Goal: Task Accomplishment & Management: Complete application form

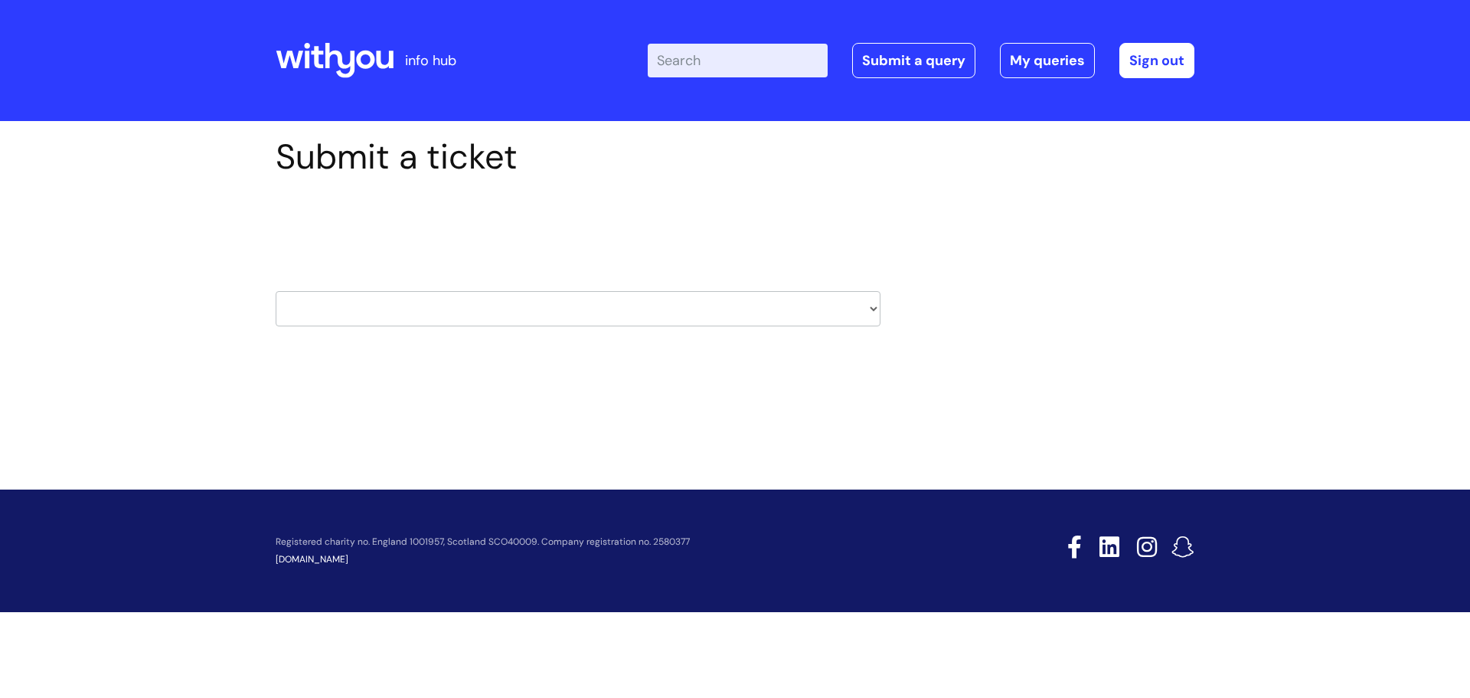
drag, startPoint x: 0, startPoint y: 0, endPoint x: 598, endPoint y: 309, distance: 672.9
click at [598, 309] on select "HR / People IT and Support Clinical Drug Alerts Finance Accounts Data Support T…" at bounding box center [578, 308] width 605 height 35
click at [480, 313] on select "HR / People IT and Support Clinical Drug Alerts Finance Accounts Data Support T…" at bounding box center [578, 308] width 605 height 35
select select "finance_accounts"
click at [276, 291] on select "HR / People IT and Support Clinical Drug Alerts Finance Accounts Data Support T…" at bounding box center [578, 308] width 605 height 35
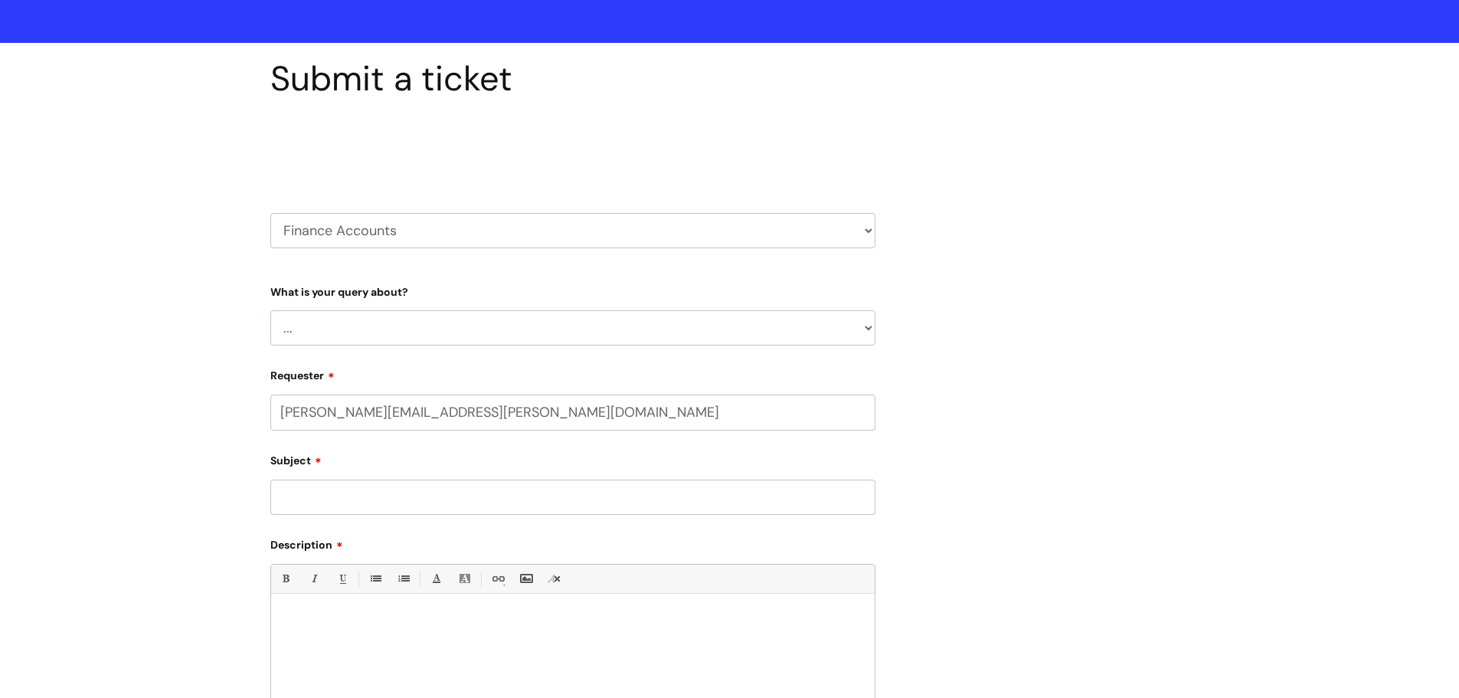
scroll to position [153, 0]
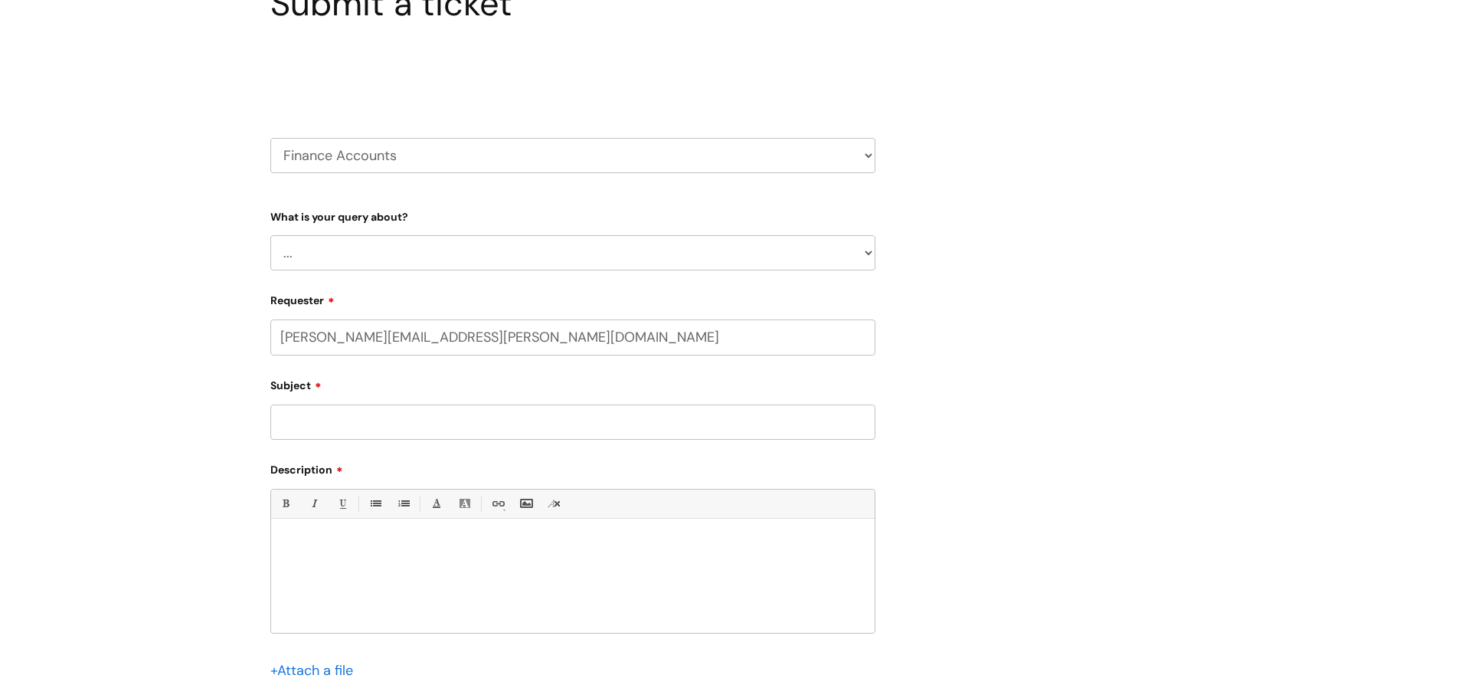
click at [289, 258] on select "... Finance Systems Finance Requests (inc. Expenses) Invoices Research" at bounding box center [572, 252] width 605 height 35
select select "Finance Requests (inc. Expenses)"
click at [270, 235] on select "... Finance Systems Finance Requests (inc. Expenses) Invoices Research" at bounding box center [572, 252] width 605 height 35
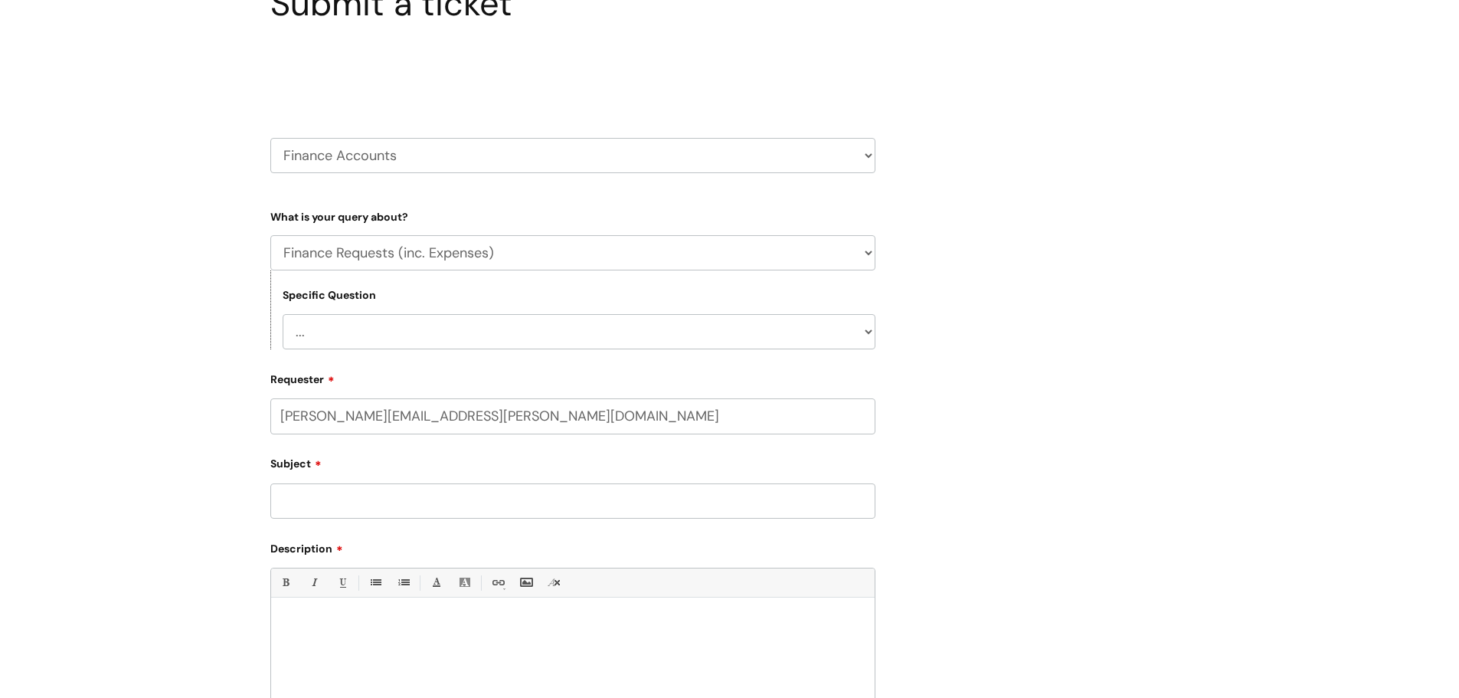
click at [348, 338] on select "... Budgets Expenses Getting Edits/Revisions New Supplier Purchase cards/ [PERS…" at bounding box center [579, 331] width 593 height 35
select select "Expenses"
click at [283, 314] on select "... Budgets Expenses Getting Edits/Revisions New Supplier Purchase cards/ [PERS…" at bounding box center [579, 331] width 593 height 35
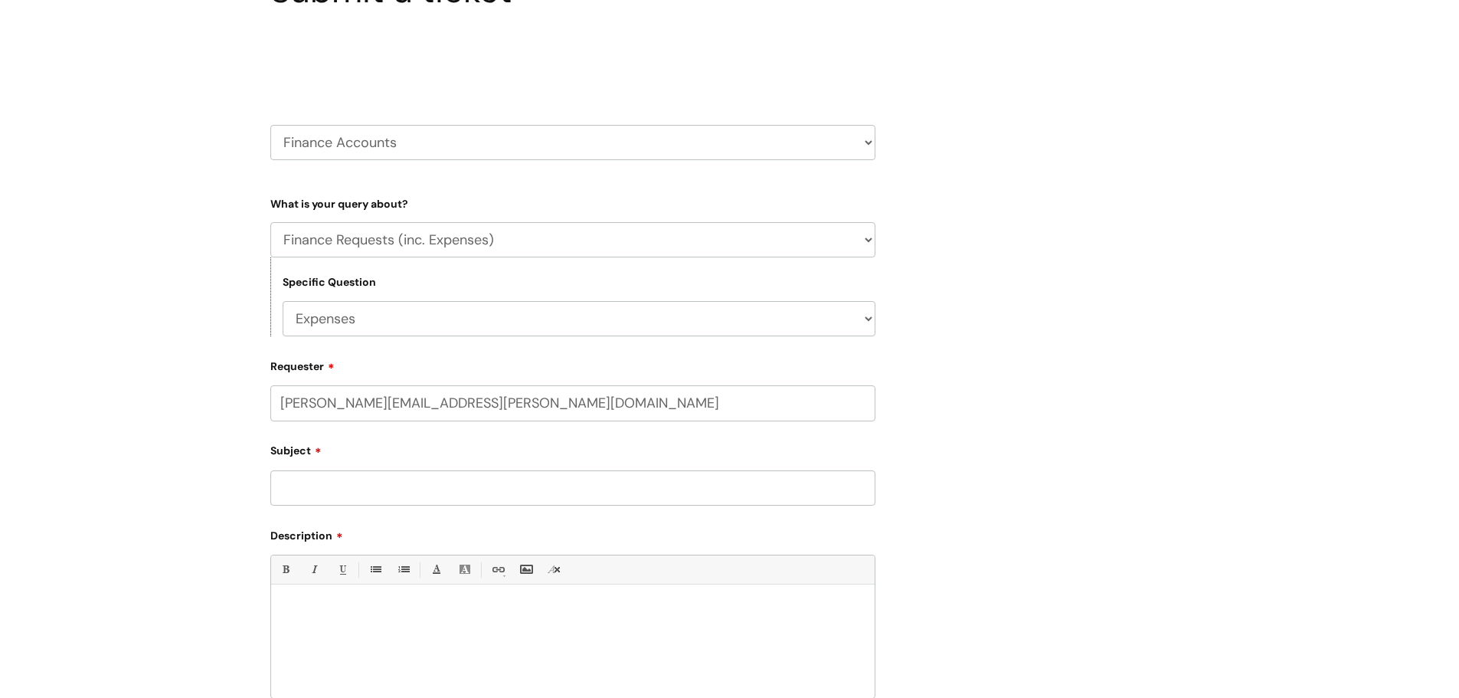
scroll to position [0, 0]
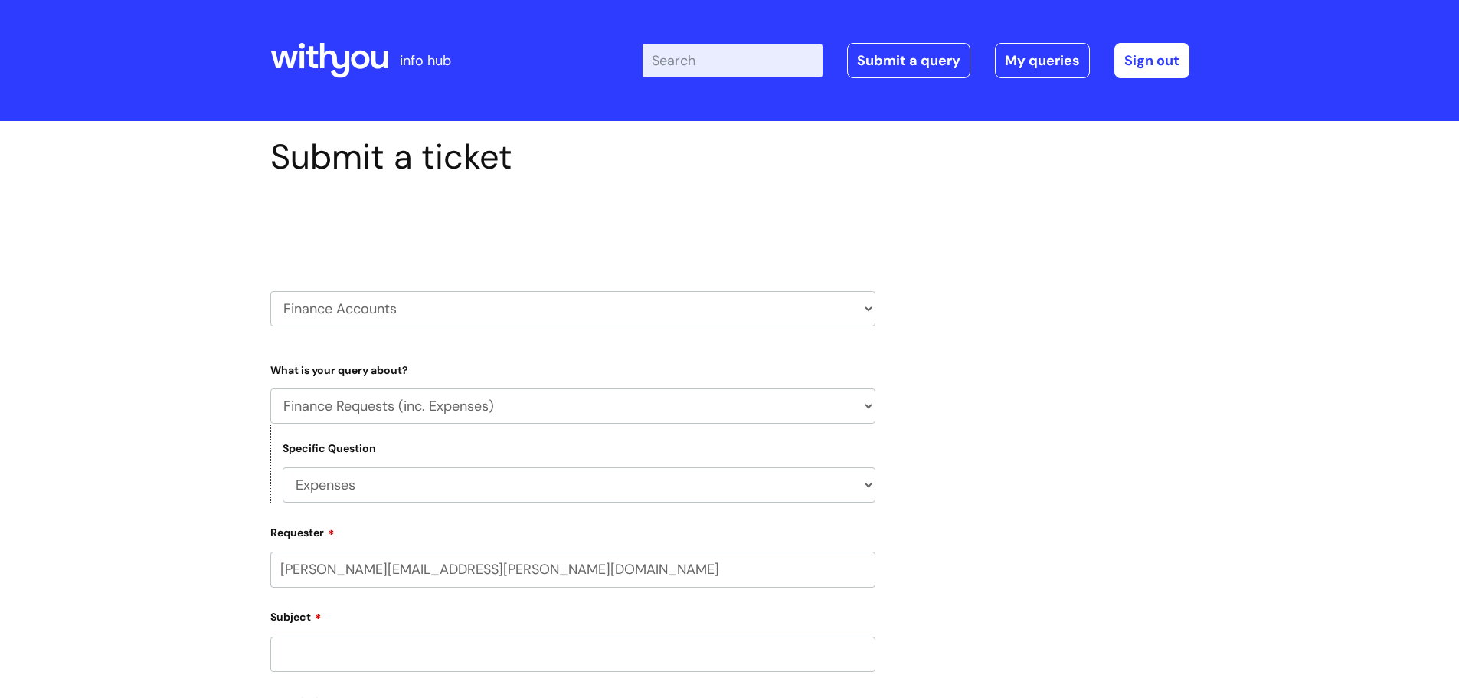
click at [293, 326] on div "Select issue type HR / People IT and Support Clinical Drug Alerts Finance Accou…" at bounding box center [572, 269] width 605 height 159
click at [301, 314] on select "HR / People IT and Support Clinical Drug Alerts Finance Accounts Data Support T…" at bounding box center [572, 308] width 605 height 35
select select "it_and_support"
click at [270, 291] on select "HR / People IT and Support Clinical Drug Alerts Finance Accounts Data Support T…" at bounding box center [572, 308] width 605 height 35
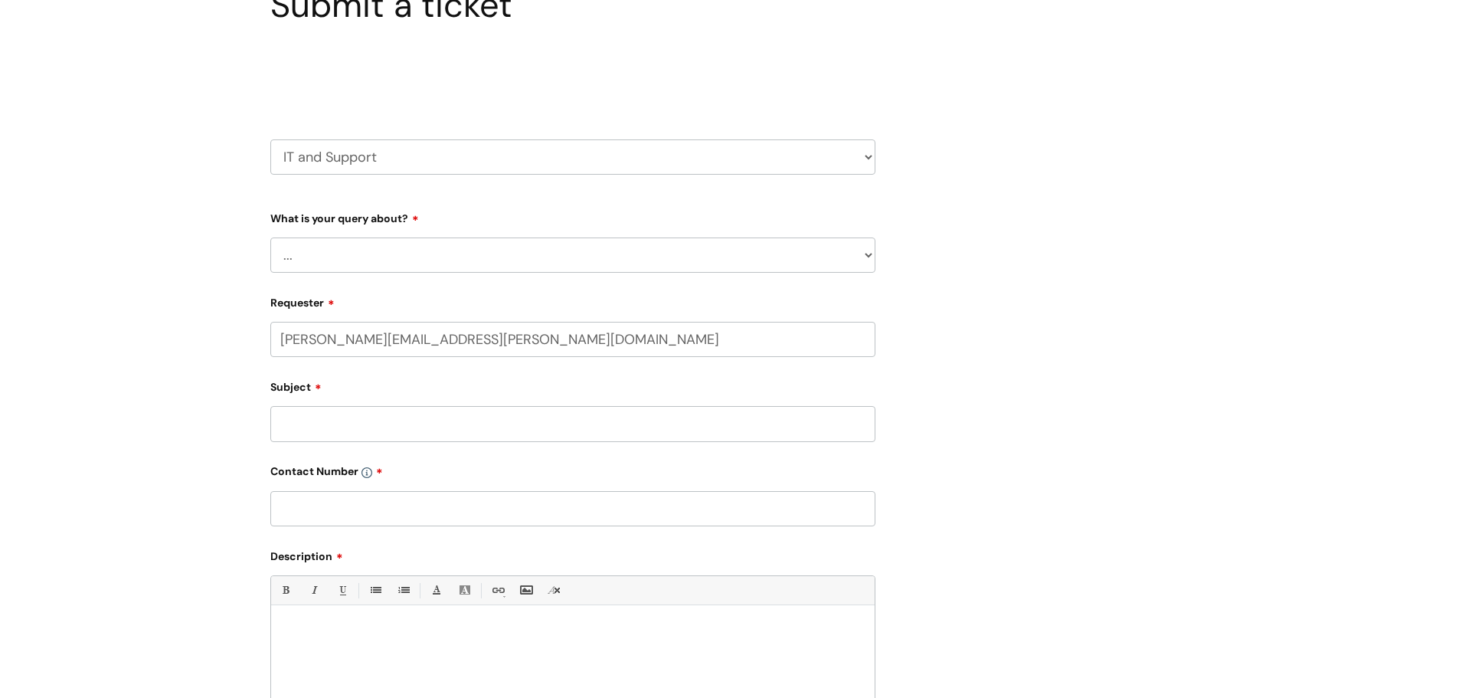
scroll to position [153, 0]
click at [286, 261] on select "... Mobile Phone Reset & MFA Accounts, Starters and Leavers IT Hardware issue I…" at bounding box center [572, 253] width 605 height 35
select select "System/software"
click at [270, 236] on select "... Mobile Phone Reset & MFA Accounts, Starters and Leavers IT Hardware issue I…" at bounding box center [572, 253] width 605 height 35
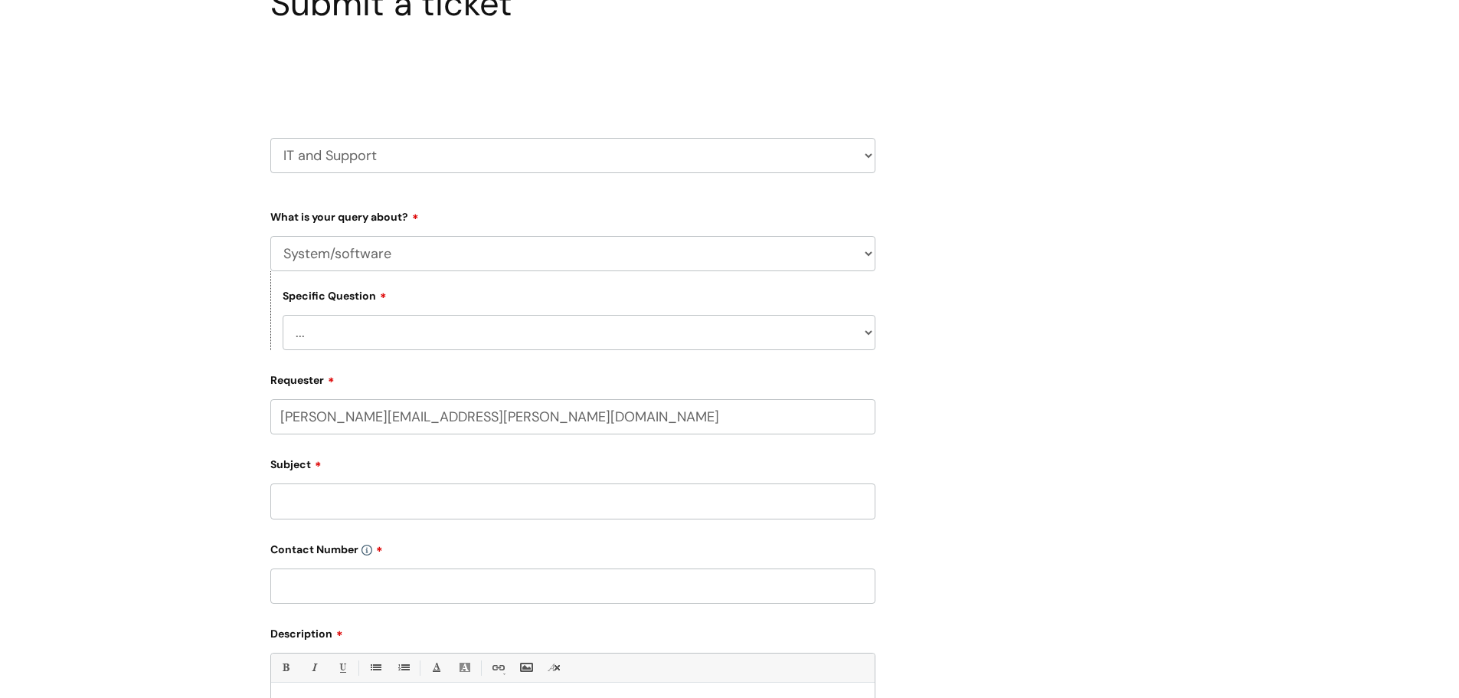
click at [352, 322] on select "... Halo PCMIS Iaptus NHS Email CJSM Email Mitel Another System Google (Workspa…" at bounding box center [579, 332] width 593 height 35
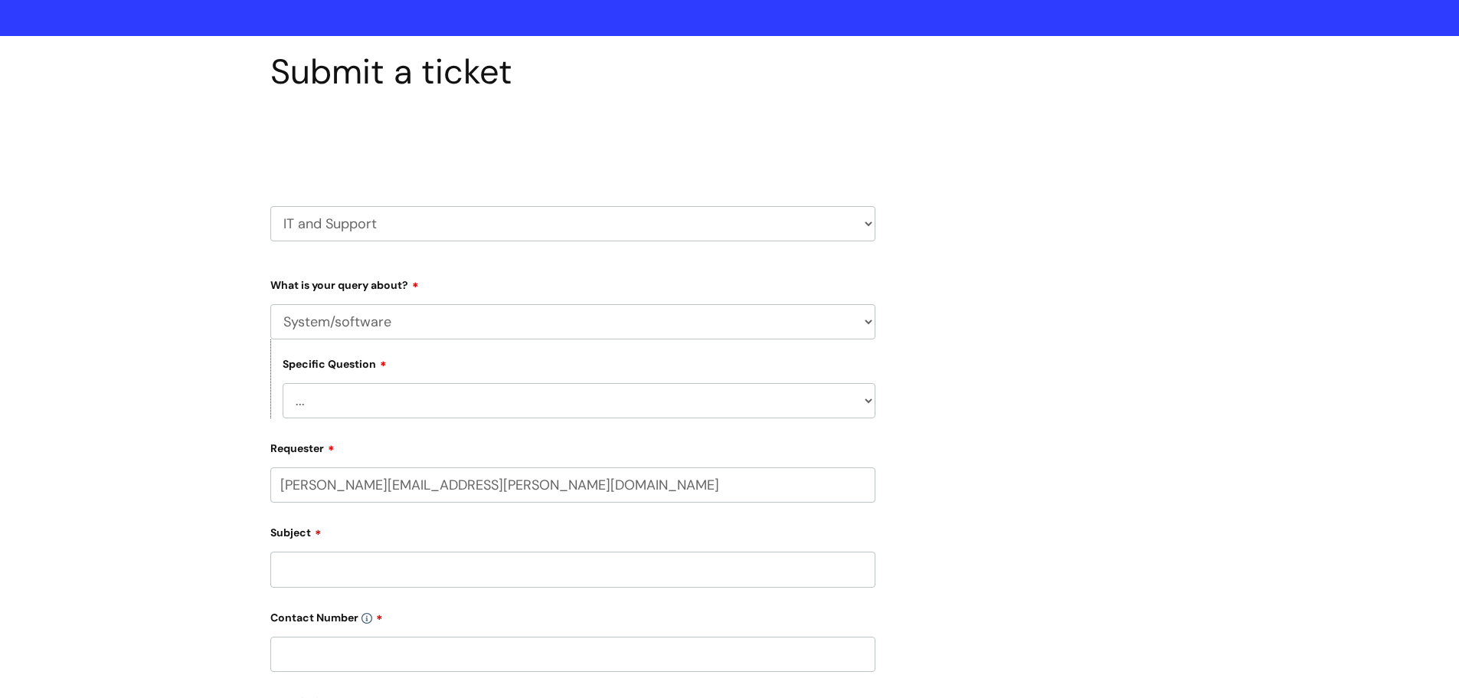
scroll to position [77, 0]
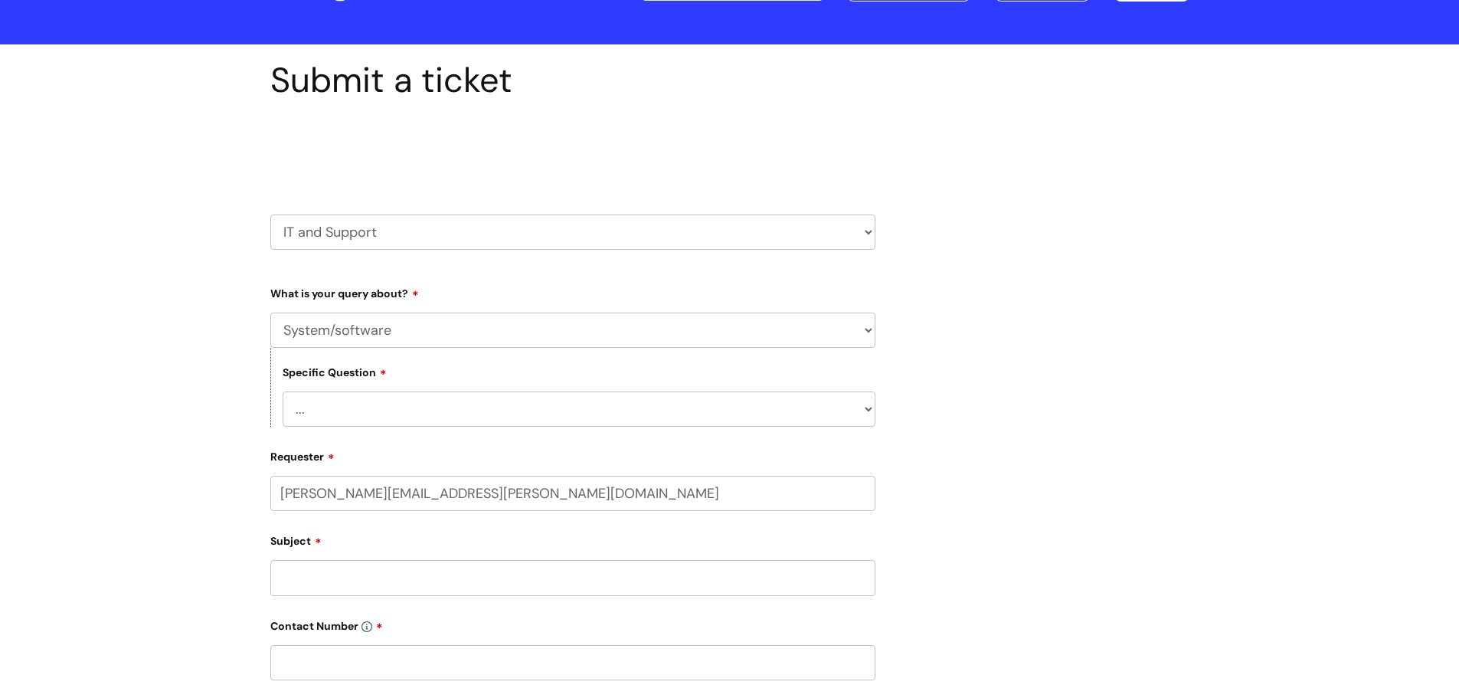
click at [322, 403] on select "... Halo PCMIS Iaptus NHS Email CJSM Email Mitel Another System Google (Workspa…" at bounding box center [579, 408] width 593 height 35
select select "Another System"
click at [283, 391] on select "... Halo PCMIS Iaptus NHS Email CJSM Email Mitel Another System Google (Workspa…" at bounding box center [579, 408] width 593 height 35
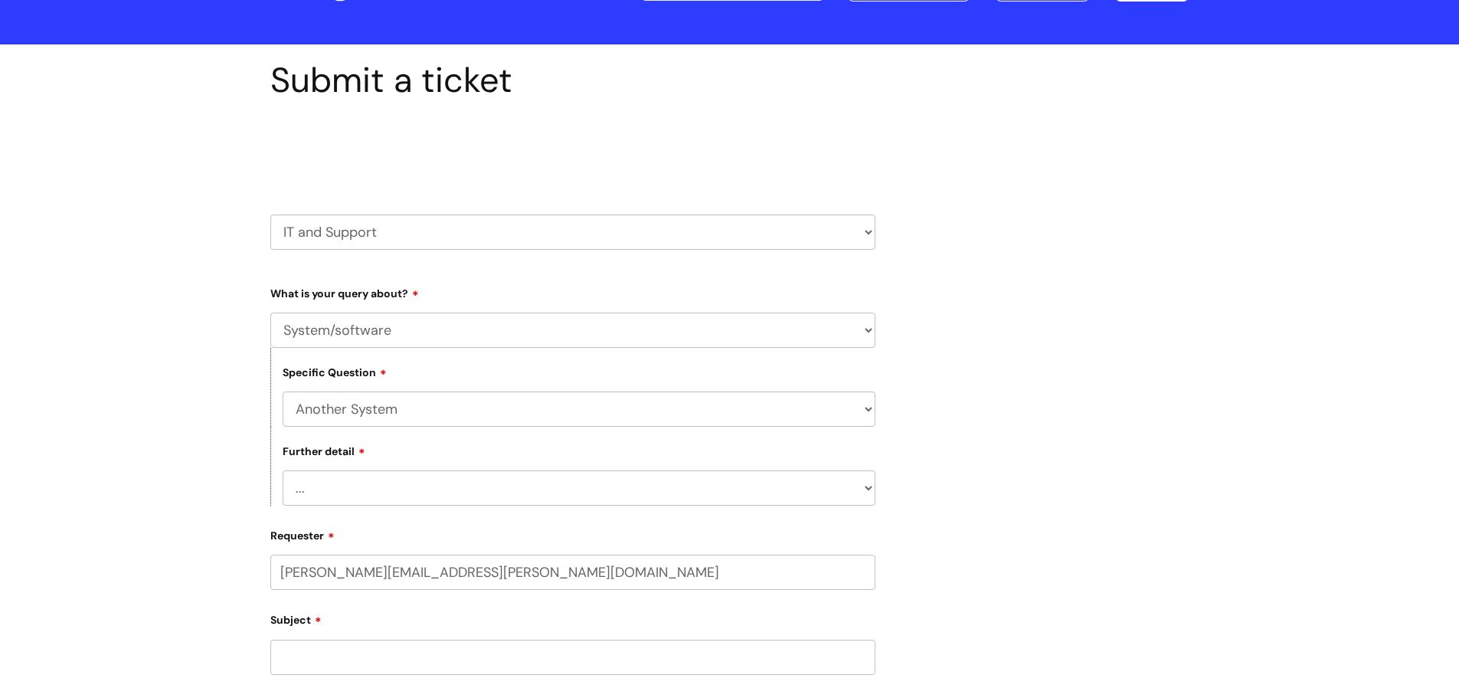
click at [327, 488] on select "... I’ve got a login issue Something else" at bounding box center [579, 487] width 593 height 35
select select "Something else"
click at [283, 470] on select "... I’ve got a login issue Something else" at bounding box center [579, 487] width 593 height 35
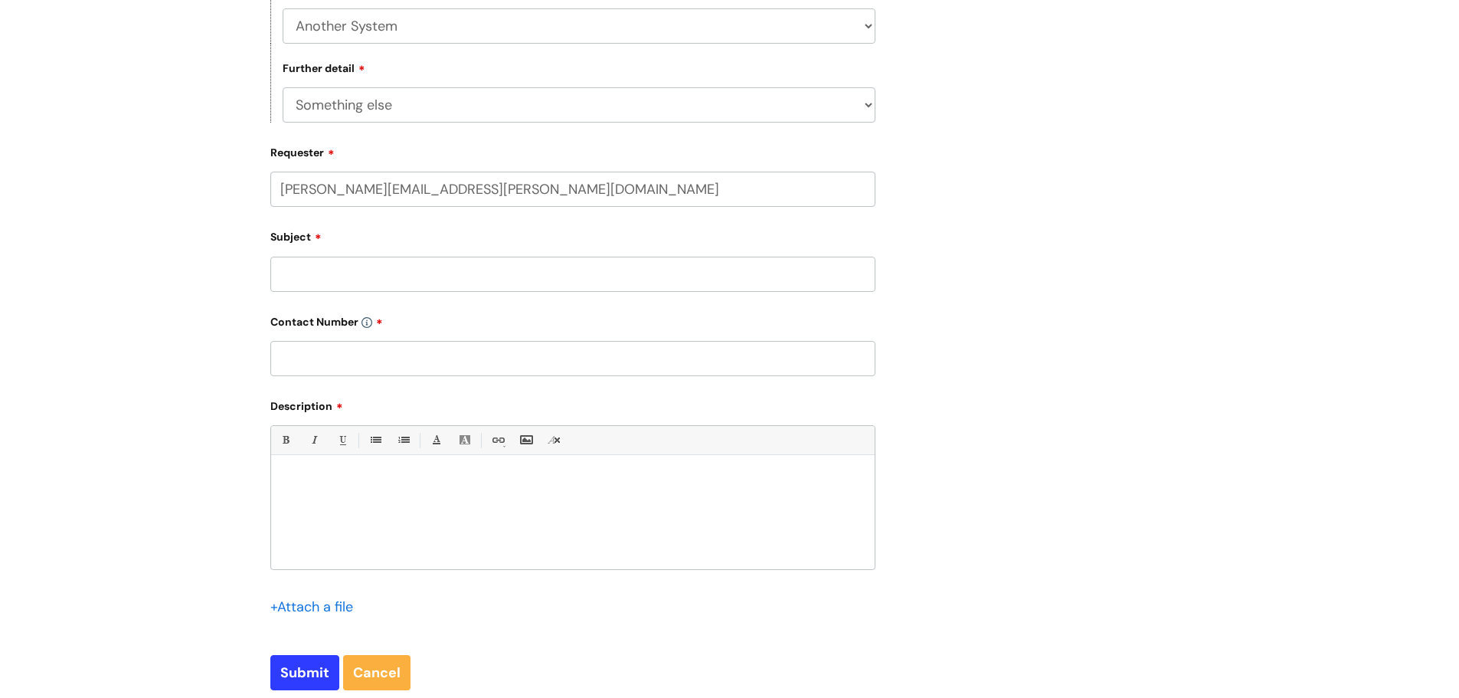
scroll to position [0, 0]
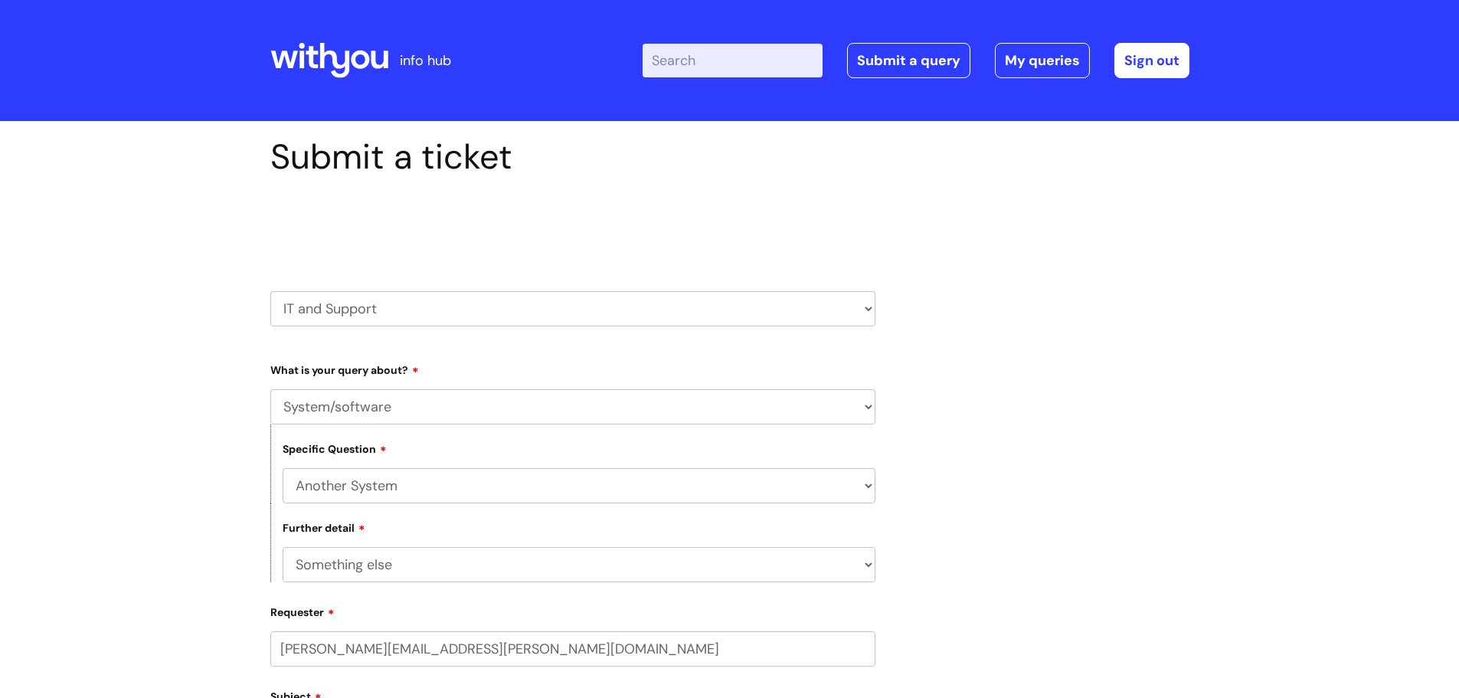
click at [331, 59] on icon at bounding box center [329, 60] width 118 height 37
